Goal: Use online tool/utility: Utilize a website feature to perform a specific function

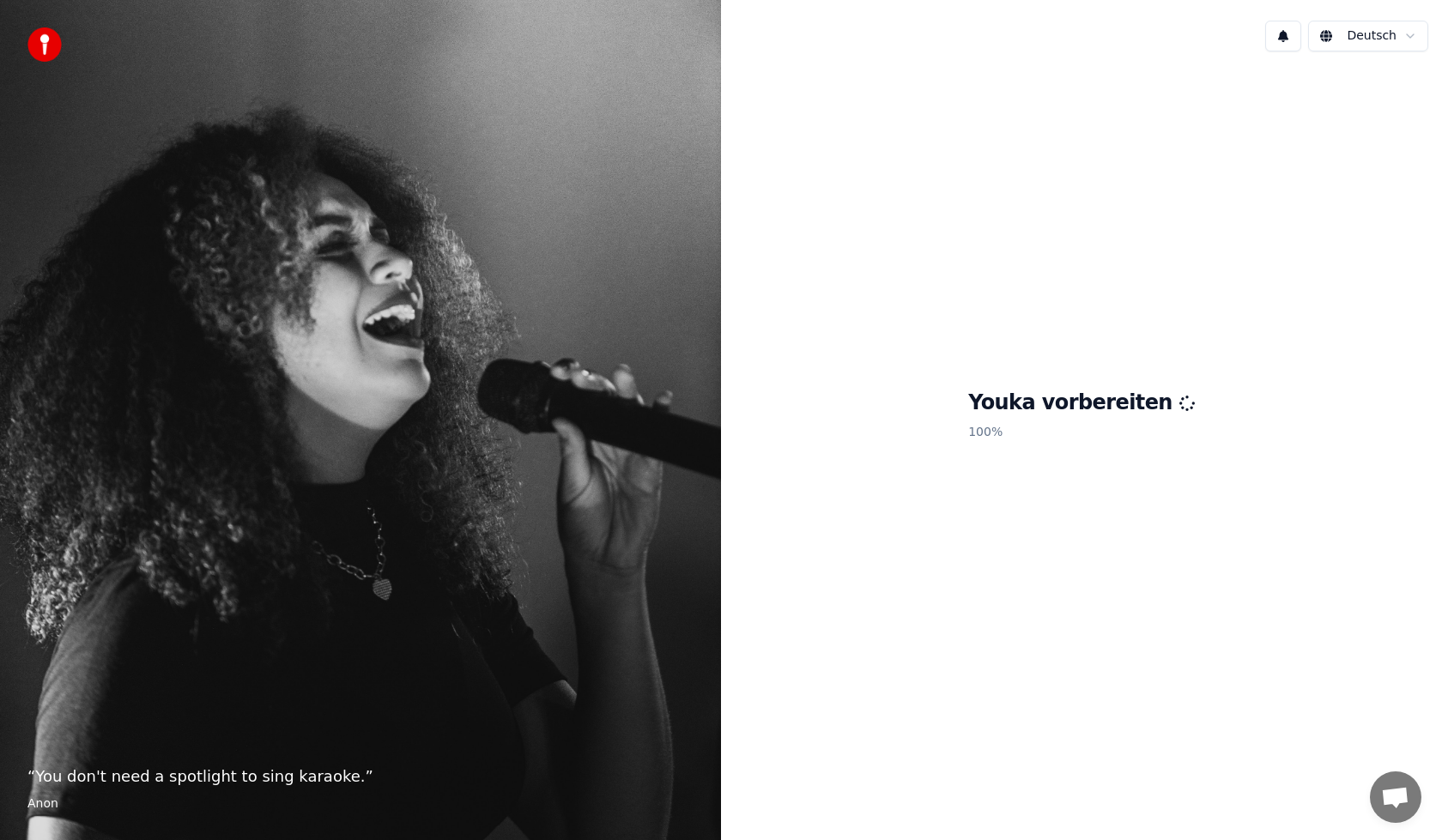
click at [1395, 786] on span "Chat öffnen" at bounding box center [1396, 798] width 52 height 52
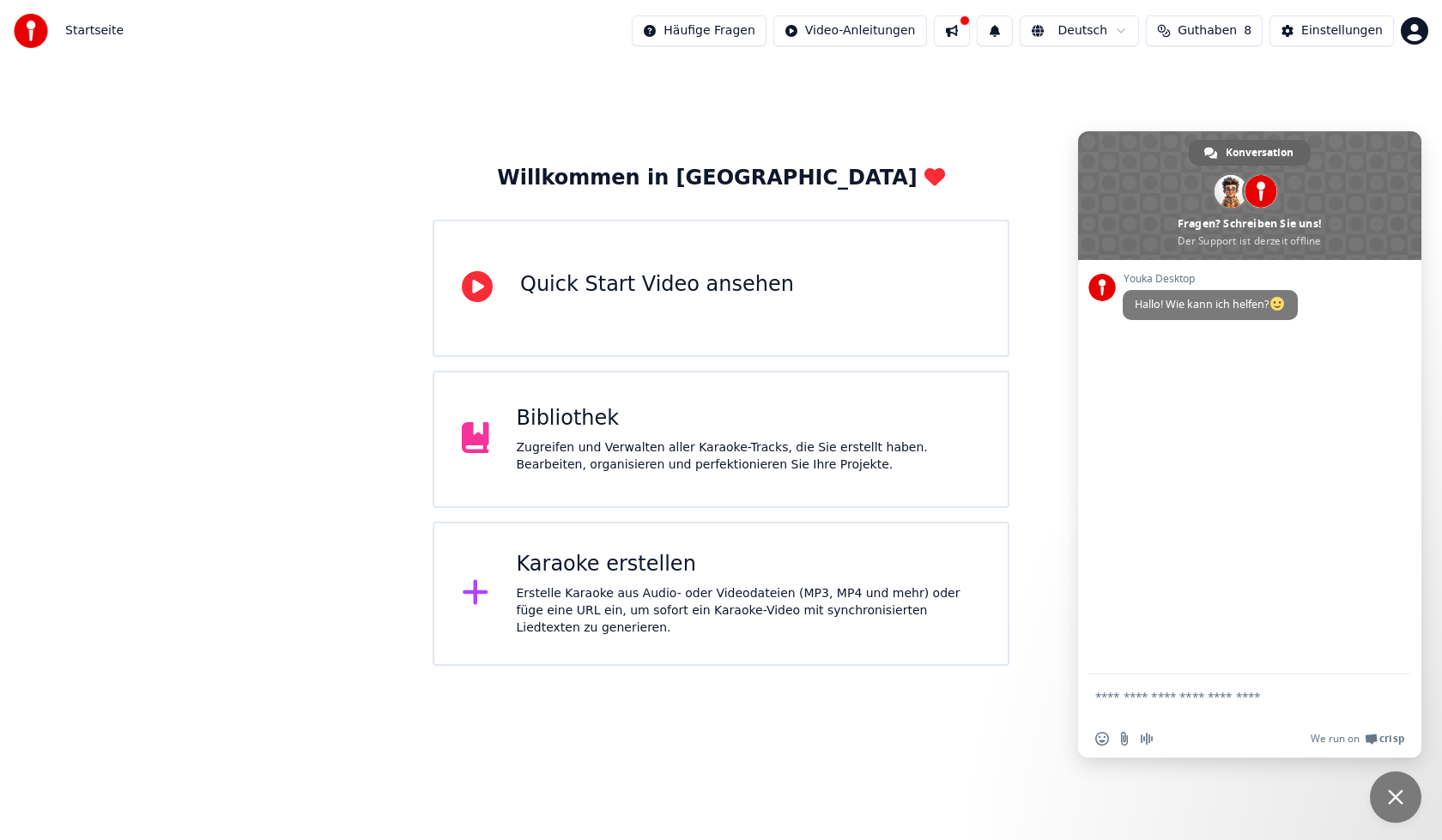
click at [1388, 795] on span "Chat schließen" at bounding box center [1396, 798] width 16 height 16
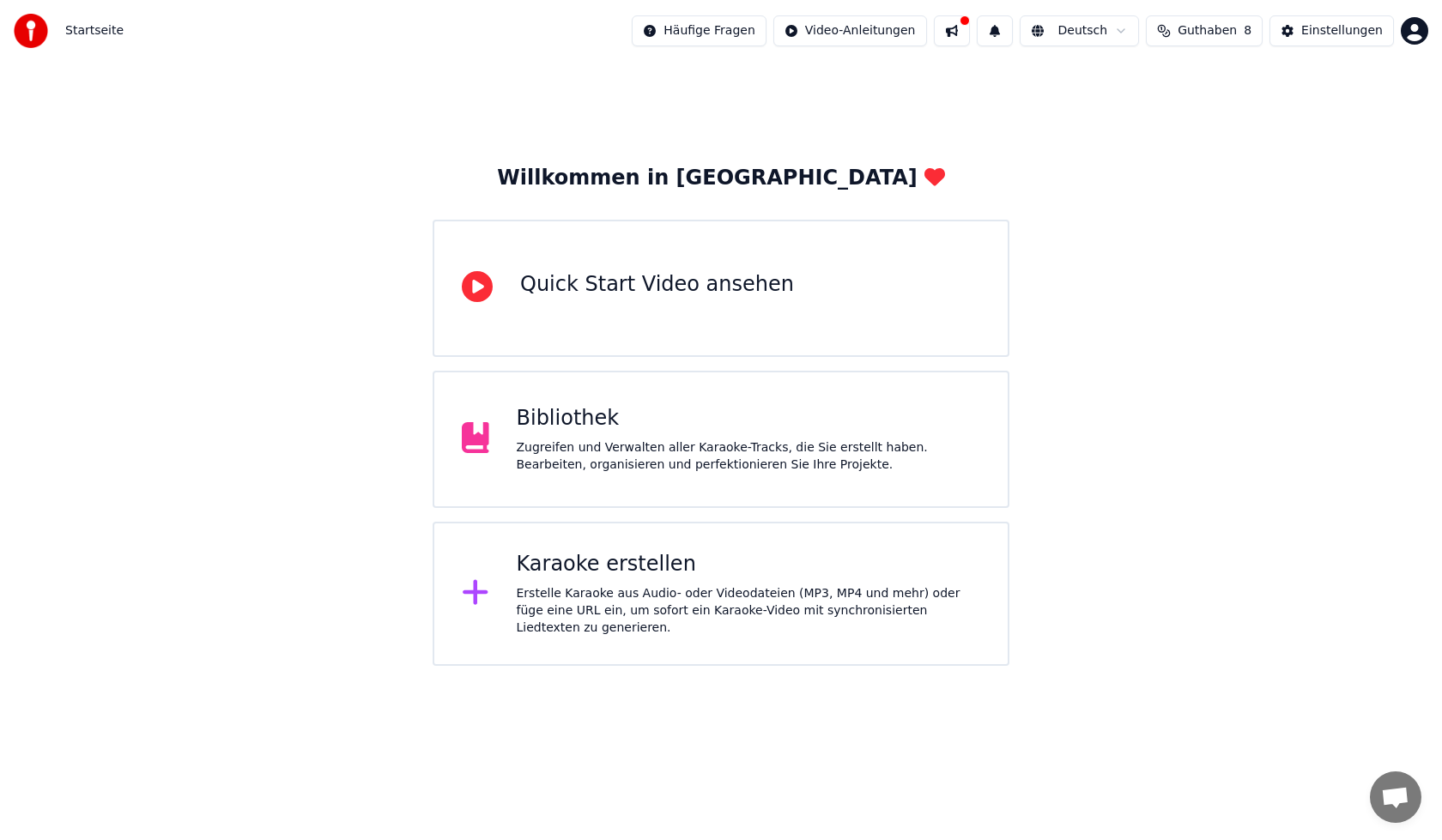
click at [761, 412] on div "Bibliothek" at bounding box center [749, 419] width 465 height 28
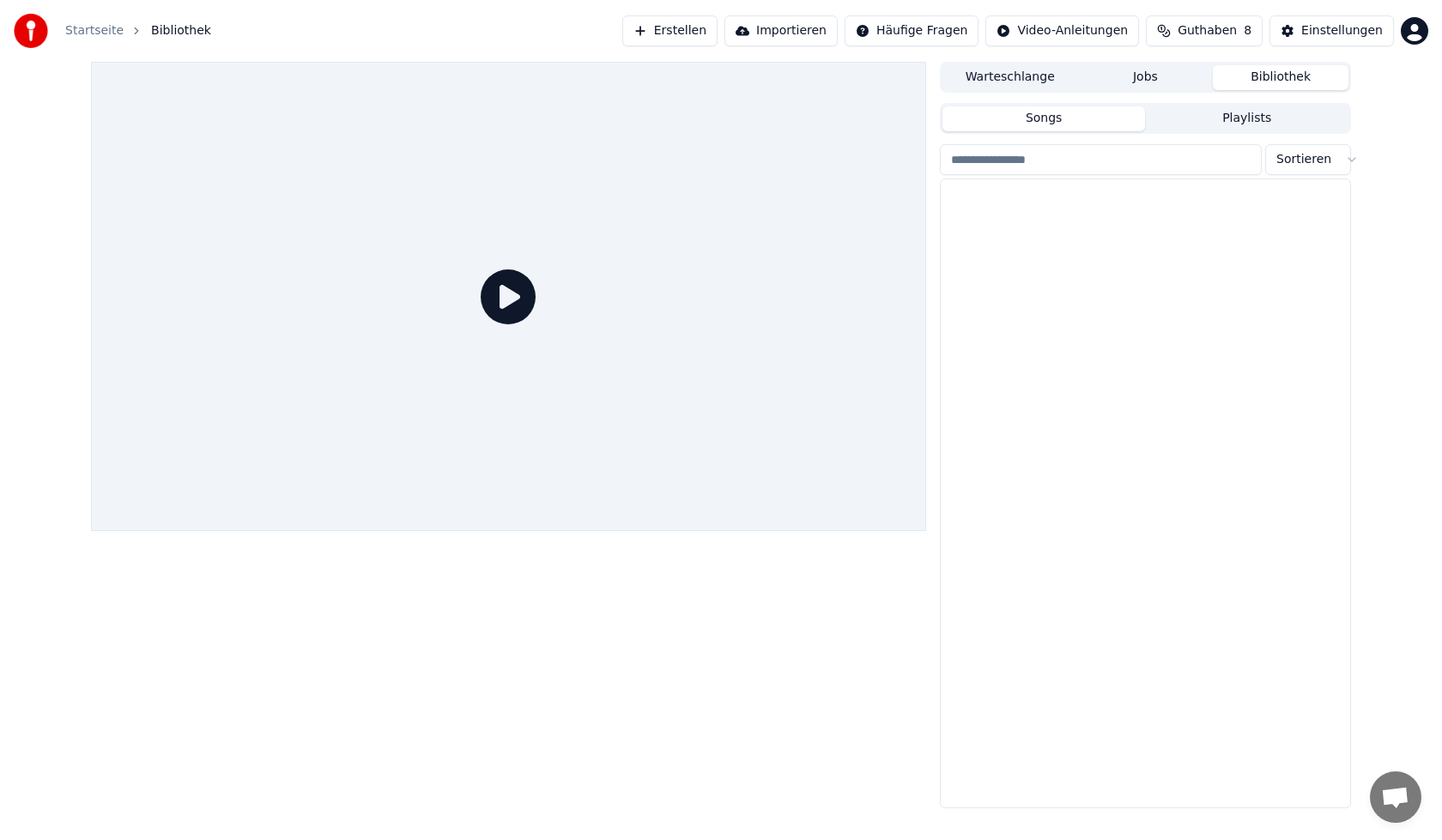
click at [761, 412] on div at bounding box center [508, 297] width 835 height 470
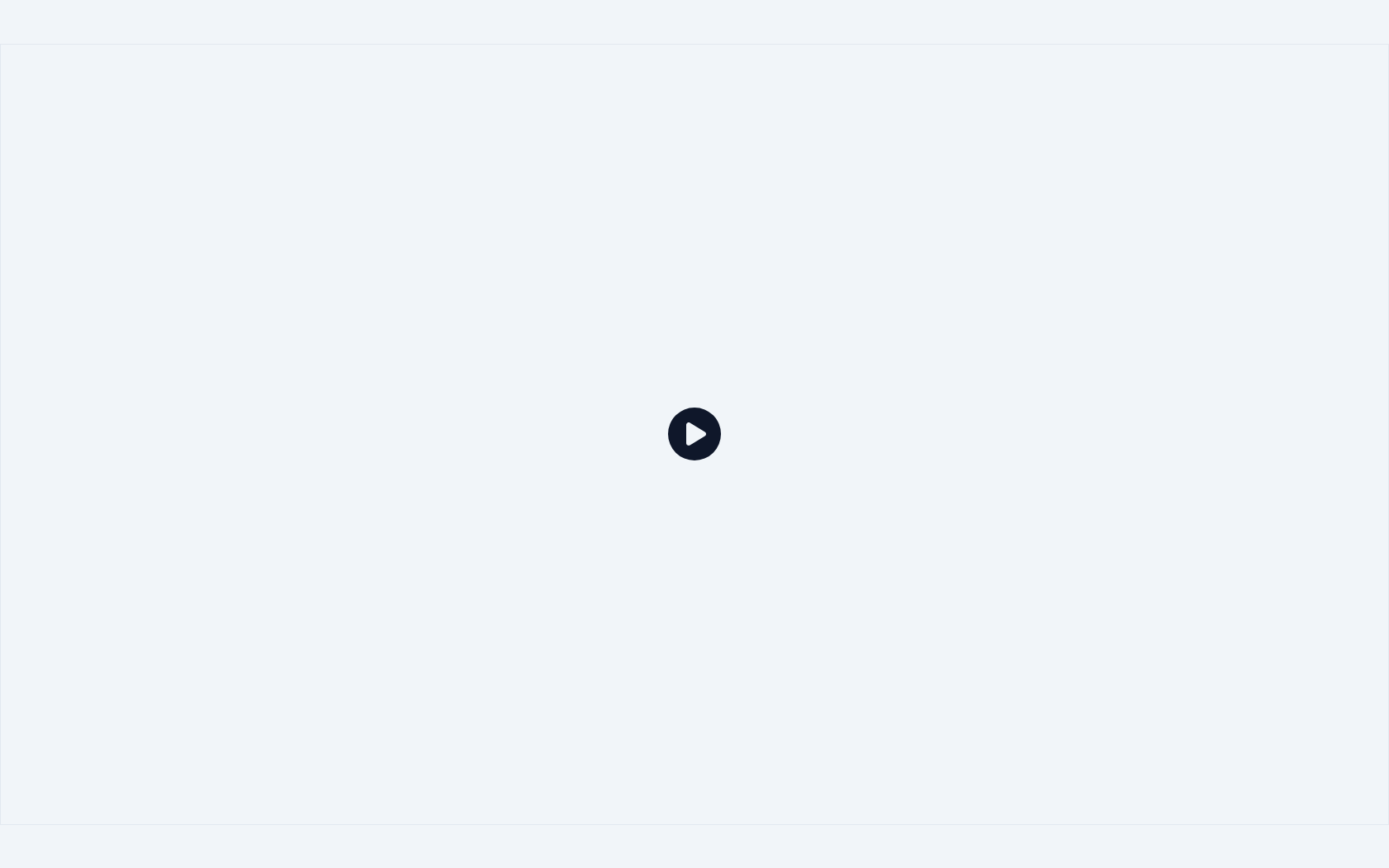
click at [750, 644] on div at bounding box center [694, 435] width 1389 height 782
click at [754, 625] on div at bounding box center [694, 435] width 1389 height 782
click at [691, 446] on icon at bounding box center [694, 434] width 53 height 53
click at [794, 718] on div at bounding box center [694, 435] width 1389 height 782
click at [781, 712] on div at bounding box center [694, 435] width 1389 height 782
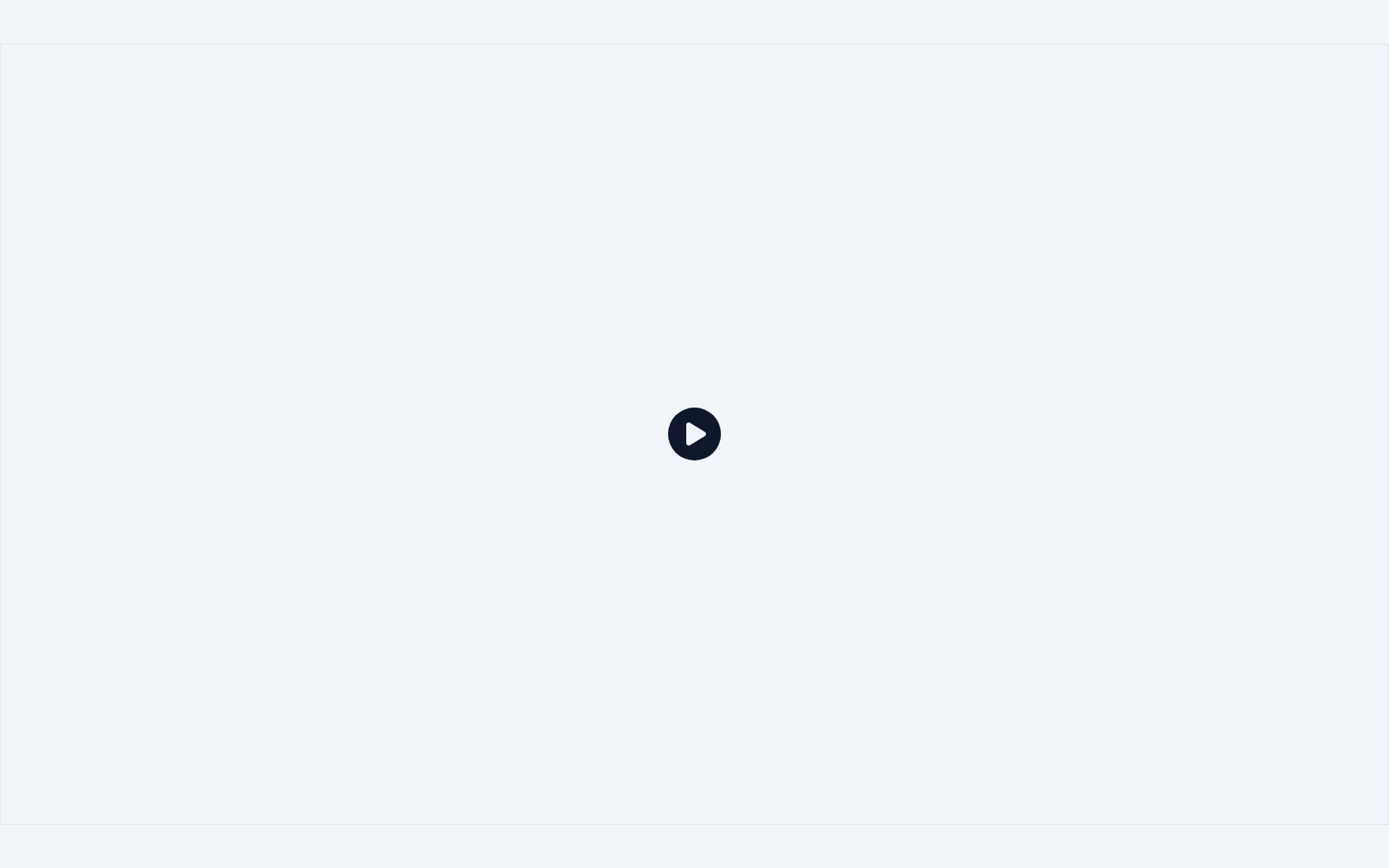
click at [781, 712] on div at bounding box center [694, 435] width 1389 height 782
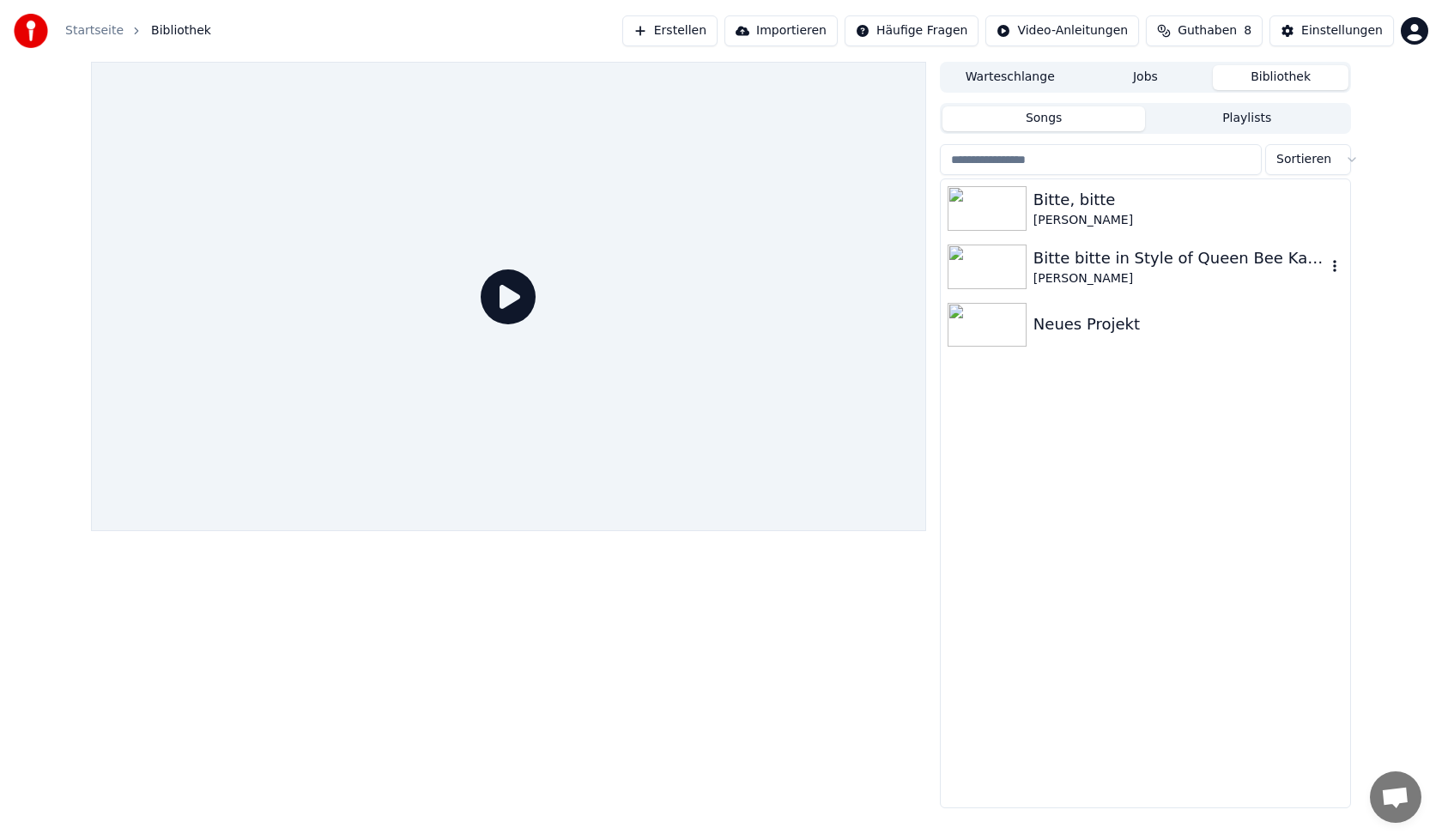
click at [999, 264] on img at bounding box center [987, 267] width 79 height 45
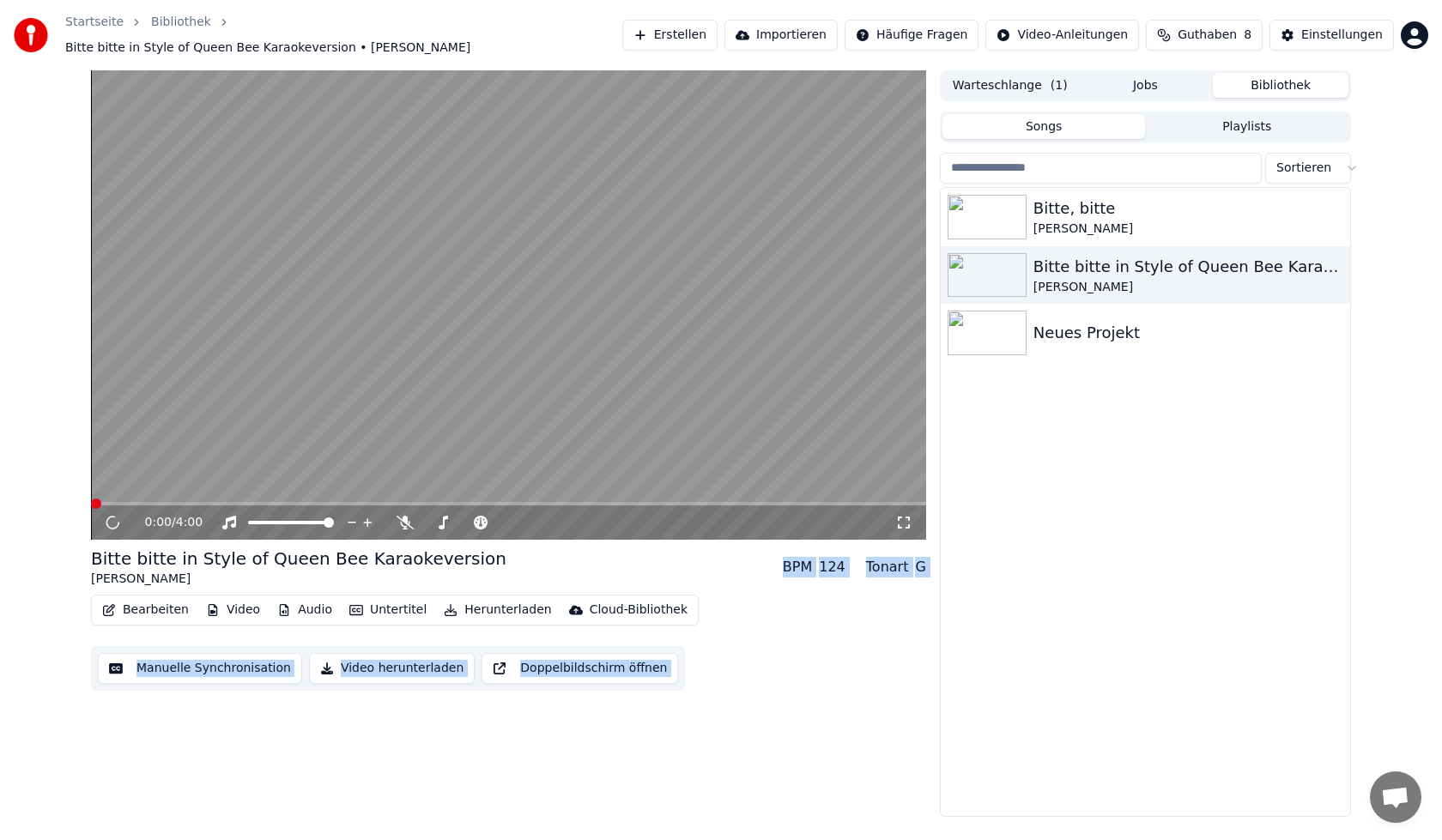
click at [170, 598] on button "Bearbeiten" at bounding box center [145, 610] width 100 height 24
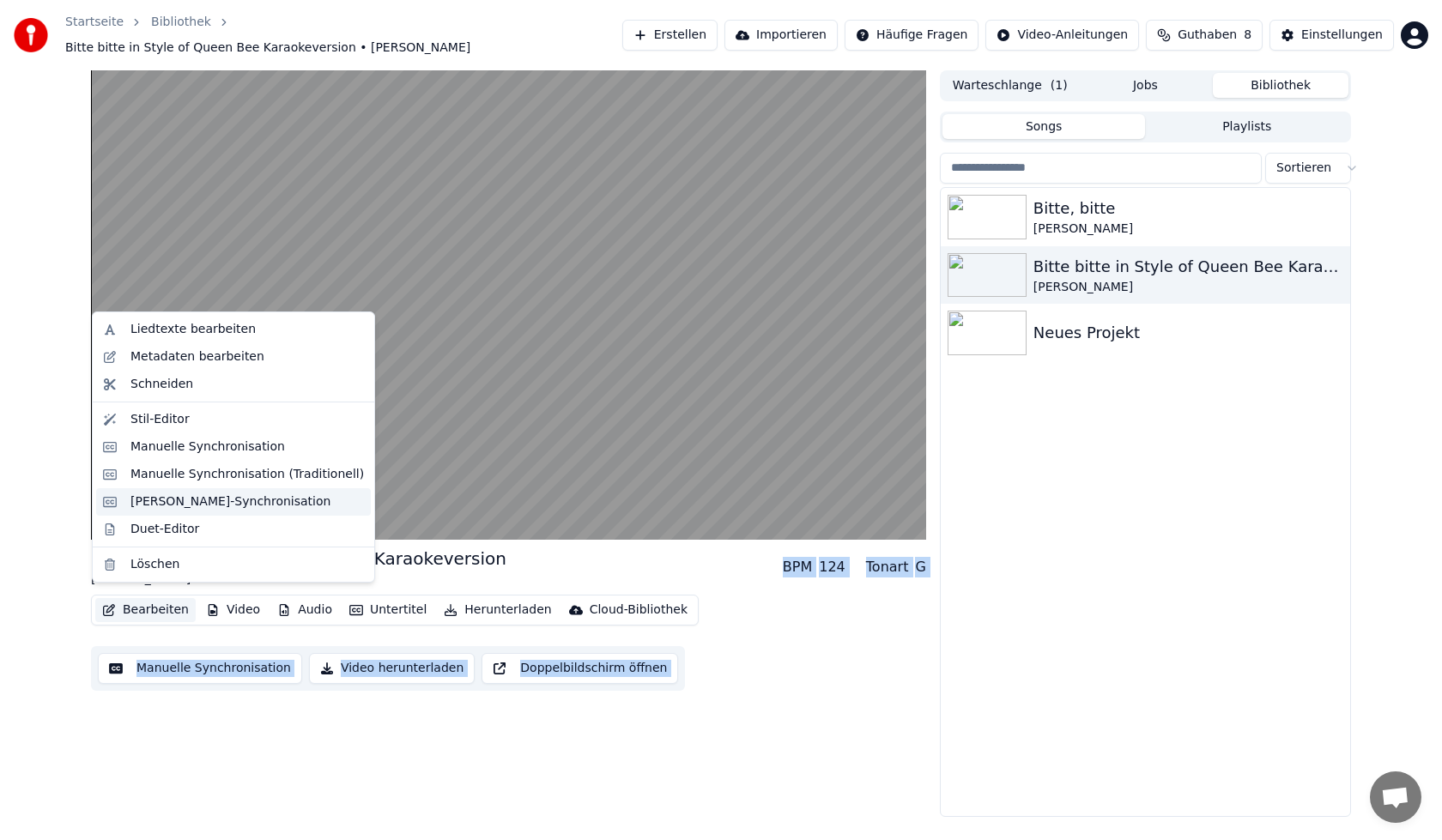
click at [227, 503] on div "[PERSON_NAME]-Synchronisation" at bounding box center [231, 502] width 200 height 17
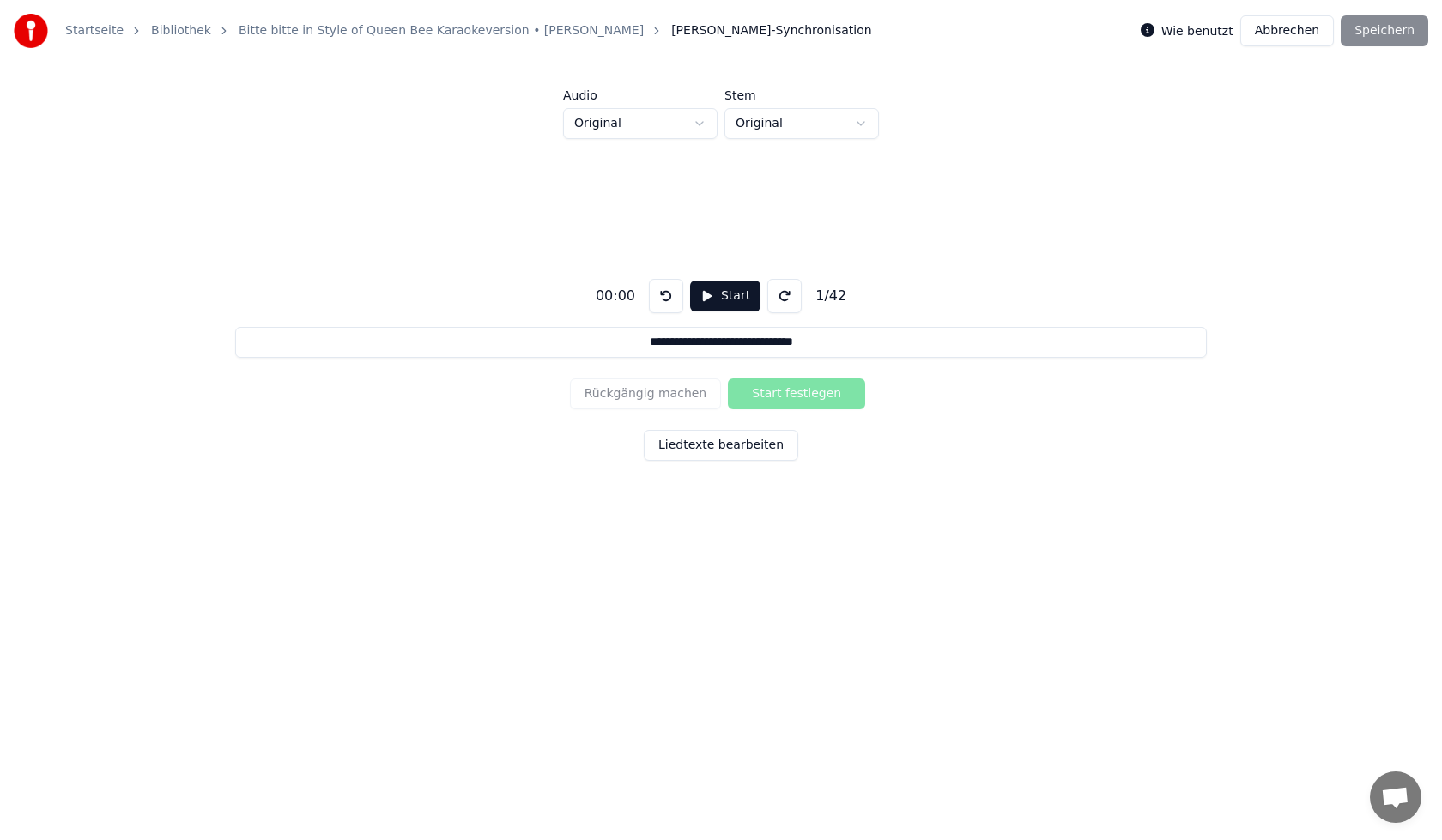
click at [722, 445] on button "Liedtexte bearbeiten" at bounding box center [721, 445] width 155 height 31
